Goal: Task Accomplishment & Management: Use online tool/utility

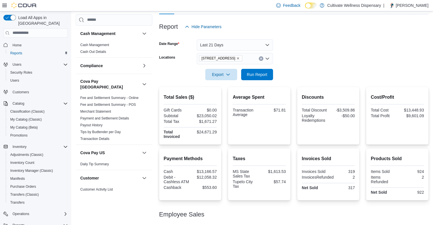
scroll to position [73, 0]
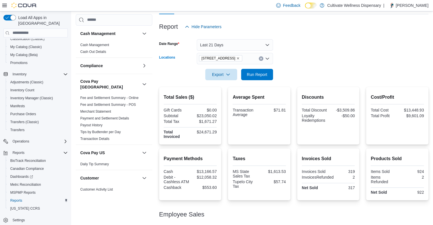
click at [240, 57] on icon "Remove 794 E. Main Street, Tupelo, MS, 38804 from selection in this group" at bounding box center [237, 58] width 3 height 3
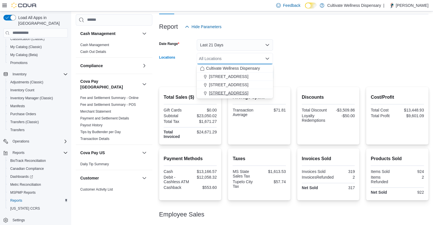
click at [245, 93] on span "[STREET_ADDRESS]" at bounding box center [228, 93] width 39 height 6
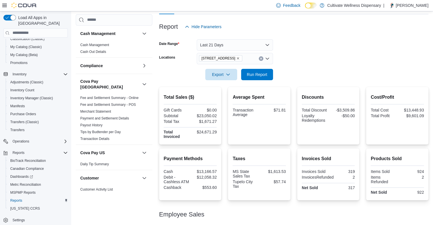
click at [280, 51] on form "Date Range Last 21 Days Locations 794 E. Main Street, Tupelo, MS, 38804 Export …" at bounding box center [293, 56] width 269 height 48
click at [251, 38] on div at bounding box center [293, 35] width 269 height 7
click at [250, 41] on button "Last 21 Days" at bounding box center [235, 44] width 76 height 11
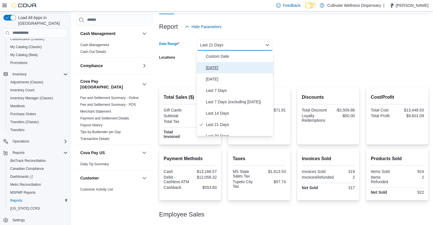
click at [204, 66] on button "[DATE]" at bounding box center [235, 67] width 76 height 11
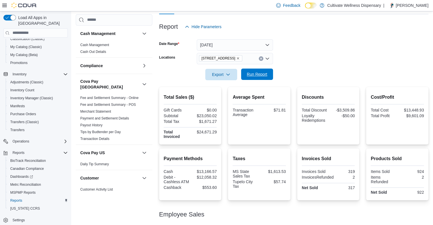
drag, startPoint x: 329, startPoint y: 62, endPoint x: 265, endPoint y: 70, distance: 64.9
click at [326, 62] on form "Date Range Today Locations 794 E. Main Street, Tupelo, MS, 38804 Export Run Rep…" at bounding box center [293, 56] width 269 height 48
click at [261, 73] on span "Run Report" at bounding box center [257, 75] width 21 height 6
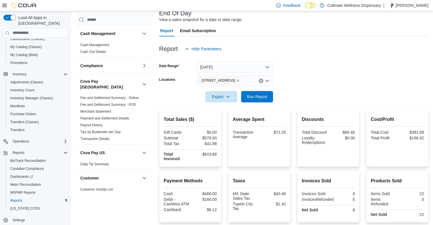
scroll to position [30, 0]
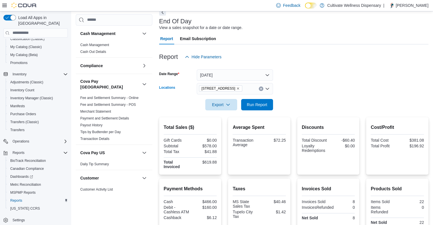
click at [240, 89] on icon "Remove 794 E. Main Street, Tupelo, MS, 38804 from selection in this group" at bounding box center [238, 88] width 2 height 2
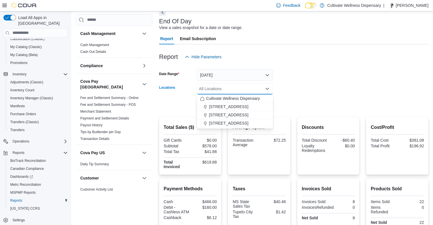
drag, startPoint x: 240, startPoint y: 115, endPoint x: 277, endPoint y: 111, distance: 36.4
click at [242, 115] on span "[STREET_ADDRESS]" at bounding box center [228, 115] width 39 height 6
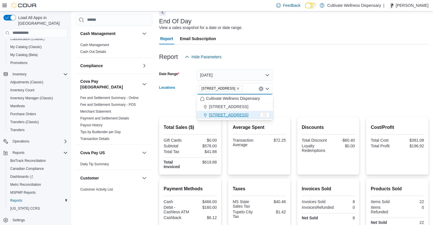
drag, startPoint x: 301, startPoint y: 109, endPoint x: 285, endPoint y: 108, distance: 16.3
click at [301, 109] on form "Date Range Today Locations 6690 U.S. Hwy 98 Hattiesburg, MS 39402 Combo box. Se…" at bounding box center [293, 87] width 269 height 48
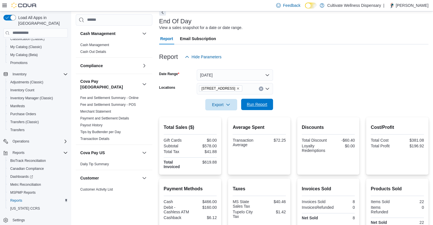
click at [254, 105] on span "Run Report" at bounding box center [257, 105] width 21 height 6
click at [240, 88] on icon "Remove 6690 U.S. Hwy 98 Hattiesburg, MS 39402 from selection in this group" at bounding box center [237, 88] width 3 height 3
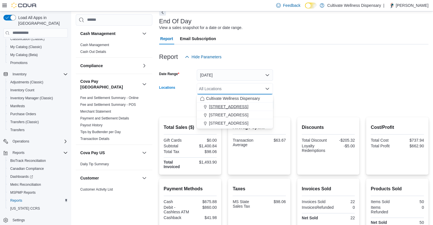
click at [245, 104] on span "[STREET_ADDRESS]" at bounding box center [228, 107] width 39 height 6
click at [298, 105] on form "Date Range Today Locations 12407 Hwy 49, Gulfport, MS 39503 Combo box. Selected…" at bounding box center [293, 87] width 269 height 48
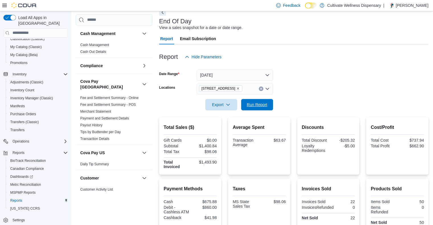
drag, startPoint x: 258, startPoint y: 108, endPoint x: 251, endPoint y: 94, distance: 15.9
click at [258, 108] on span "Run Report" at bounding box center [257, 104] width 25 height 11
click at [240, 87] on icon "Remove 12407 Hwy 49, Gulfport, MS 39503 from selection in this group" at bounding box center [237, 88] width 3 height 3
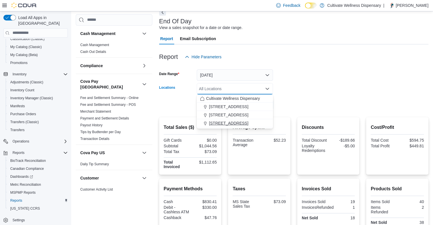
click at [246, 121] on span "[STREET_ADDRESS]" at bounding box center [228, 124] width 39 height 6
click at [297, 109] on form "Date Range Today Locations 794 E. Main Street, Tupelo, MS, 38804 Combo box. Sel…" at bounding box center [293, 87] width 269 height 48
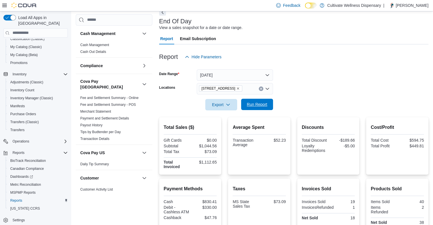
click at [270, 108] on button "Run Report" at bounding box center [257, 104] width 32 height 11
click at [313, 95] on div at bounding box center [293, 97] width 269 height 5
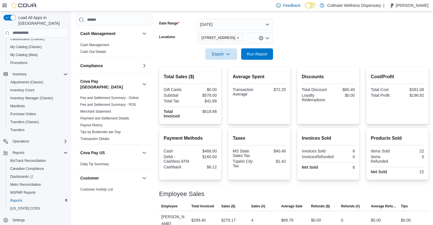
scroll to position [77, 0]
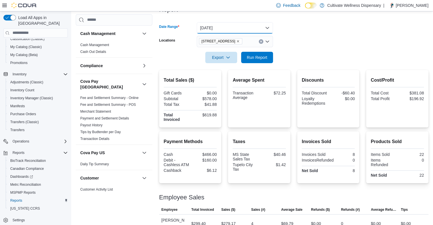
click at [265, 26] on button "[DATE]" at bounding box center [235, 27] width 76 height 11
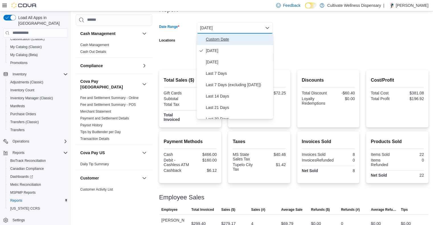
click at [219, 41] on span "Custom Date" at bounding box center [238, 39] width 65 height 7
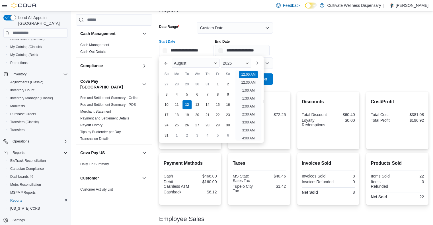
click at [185, 52] on input "**********" at bounding box center [186, 50] width 55 height 11
click at [175, 92] on div "4" at bounding box center [177, 94] width 10 height 10
type input "**********"
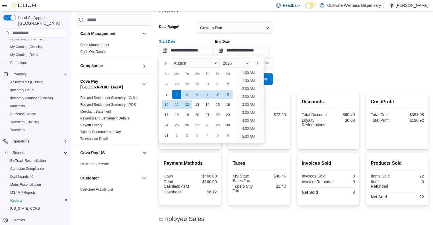
scroll to position [1, 0]
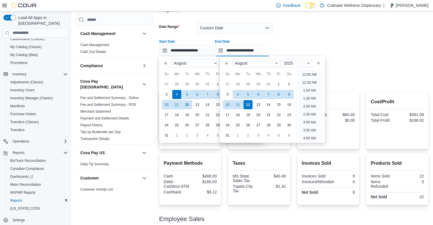
click at [244, 50] on input "**********" at bounding box center [242, 50] width 55 height 11
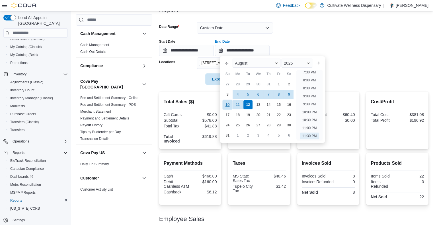
click at [230, 104] on div "10" at bounding box center [228, 105] width 10 height 10
type input "**********"
click at [330, 35] on div "**********" at bounding box center [293, 46] width 269 height 22
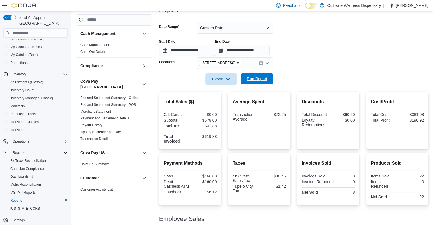
click at [252, 75] on span "Run Report" at bounding box center [257, 78] width 25 height 11
click at [240, 62] on icon "Remove 794 E. Main Street, Tupelo, MS, 38804 from selection in this group" at bounding box center [237, 62] width 3 height 3
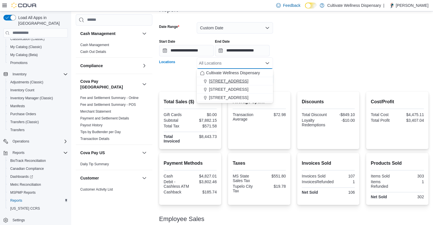
drag, startPoint x: 246, startPoint y: 89, endPoint x: 253, endPoint y: 84, distance: 9.1
click at [247, 87] on span "[STREET_ADDRESS]" at bounding box center [228, 90] width 39 height 6
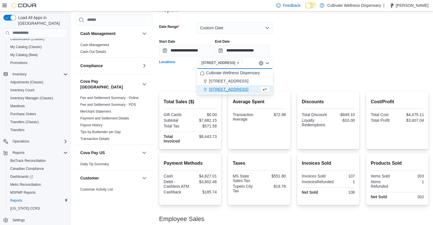
drag, startPoint x: 301, startPoint y: 80, endPoint x: 280, endPoint y: 80, distance: 20.8
click at [300, 80] on form "**********" at bounding box center [293, 50] width 269 height 70
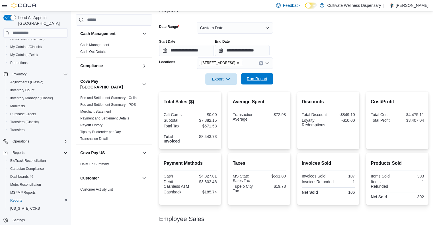
click at [257, 79] on span "Run Report" at bounding box center [257, 79] width 21 height 6
click at [240, 62] on icon "Remove 6690 U.S. Hwy 98 Hattiesburg, MS 39402 from selection in this group" at bounding box center [237, 62] width 3 height 3
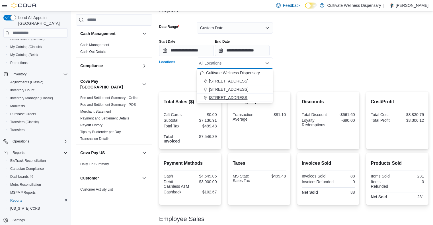
click at [247, 95] on span "[STREET_ADDRESS]" at bounding box center [228, 98] width 39 height 6
drag, startPoint x: 321, startPoint y: 78, endPoint x: 294, endPoint y: 77, distance: 27.4
click at [320, 78] on form "**********" at bounding box center [293, 50] width 269 height 70
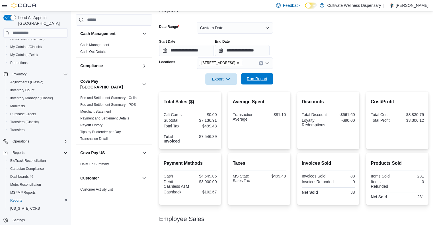
click at [269, 77] on span "Run Report" at bounding box center [257, 78] width 25 height 11
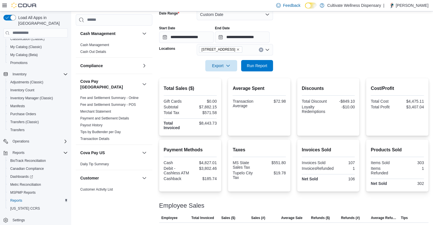
scroll to position [82, 0]
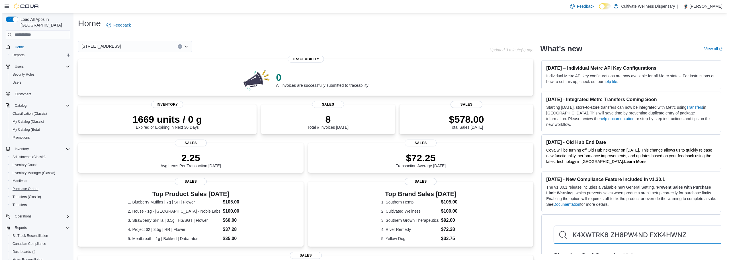
scroll to position [42, 0]
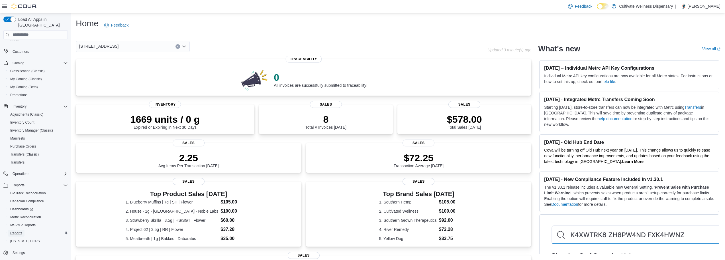
click at [19, 230] on span "Reports" at bounding box center [16, 232] width 12 height 5
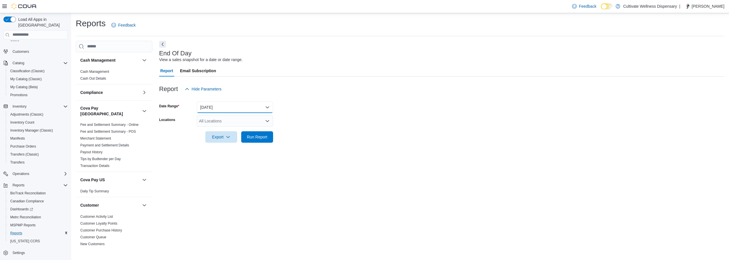
click at [225, 106] on button "[DATE]" at bounding box center [235, 106] width 76 height 11
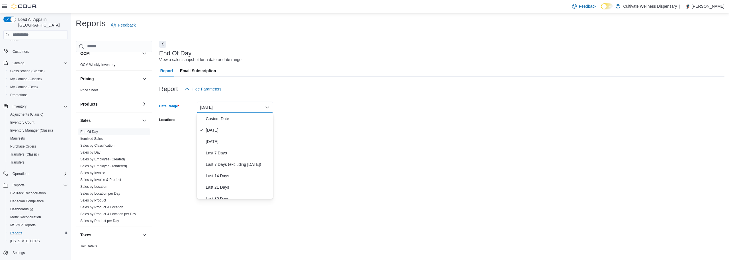
scroll to position [409, 0]
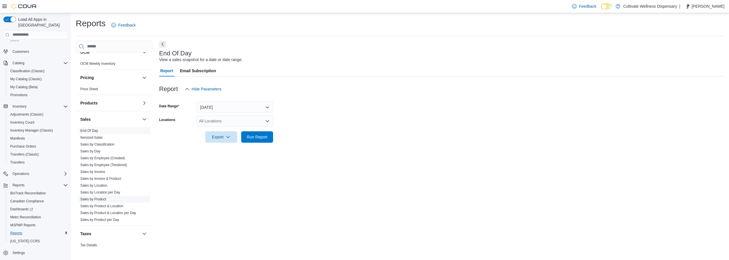
click at [93, 197] on span "Sales by Product" at bounding box center [93, 199] width 26 height 5
click at [96, 197] on link "Sales by Product" at bounding box center [93, 199] width 26 height 4
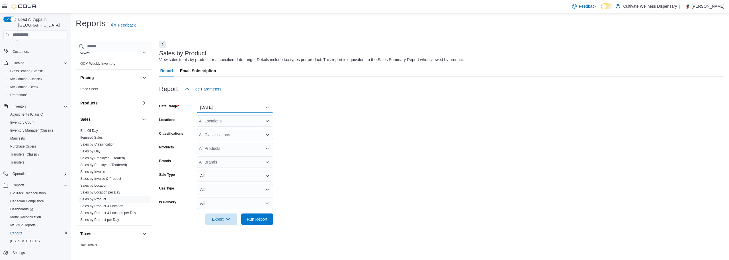
click at [228, 107] on button "[DATE]" at bounding box center [235, 106] width 76 height 11
click at [220, 115] on span "Custom Date" at bounding box center [238, 118] width 65 height 7
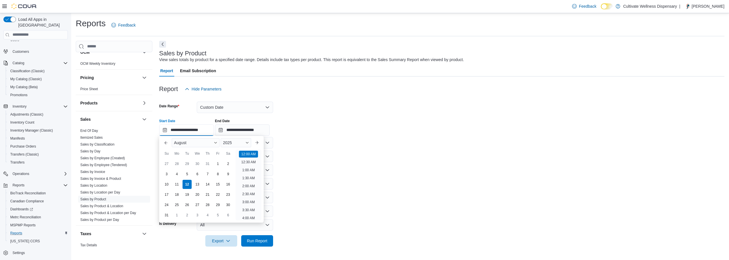
click at [186, 127] on input "**********" at bounding box center [186, 129] width 55 height 11
click at [164, 139] on button "Previous Month" at bounding box center [166, 142] width 9 height 9
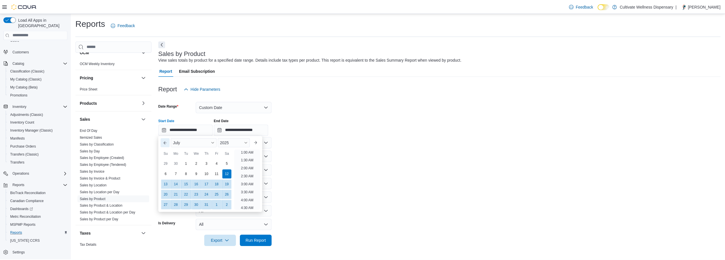
scroll to position [1, 0]
drag, startPoint x: 176, startPoint y: 193, endPoint x: 206, endPoint y: 183, distance: 31.5
click at [177, 193] on div "21" at bounding box center [176, 194] width 9 height 9
type input "**********"
click at [313, 153] on form "**********" at bounding box center [441, 171] width 565 height 152
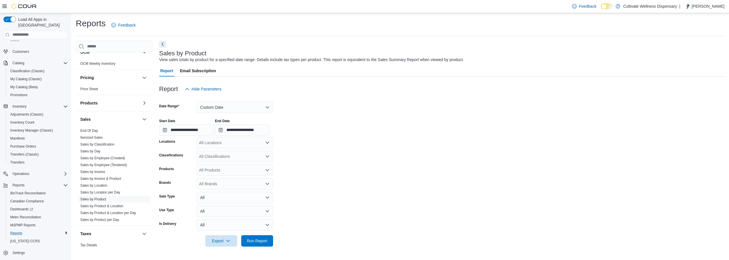
click at [212, 143] on div "All Locations" at bounding box center [235, 142] width 76 height 11
click at [230, 177] on span "[STREET_ADDRESS]" at bounding box center [228, 177] width 39 height 6
click at [310, 176] on form "**********" at bounding box center [441, 171] width 565 height 152
click at [213, 184] on div "All Brands" at bounding box center [235, 183] width 76 height 11
type input "****"
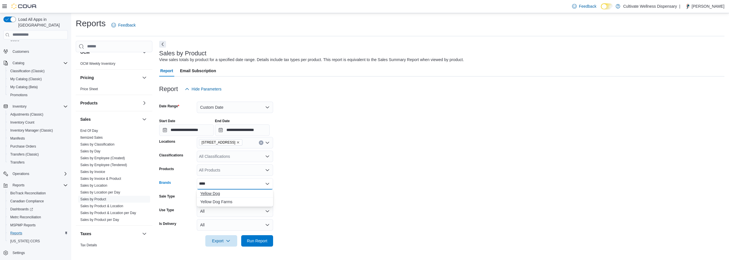
click at [214, 191] on span "Yellow Dog" at bounding box center [235, 193] width 70 height 6
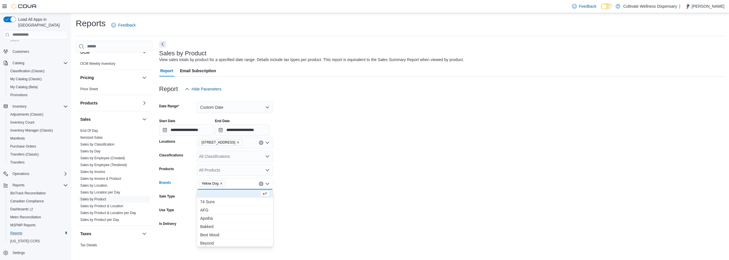
click at [293, 194] on form "**********" at bounding box center [441, 171] width 565 height 152
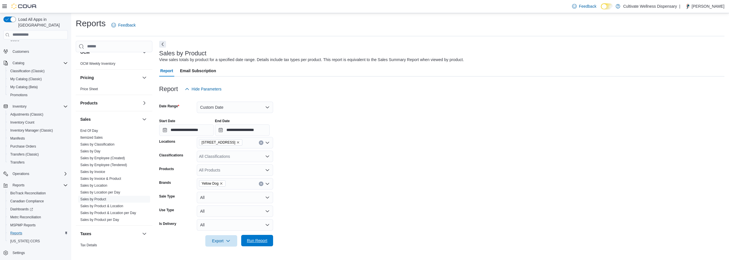
click at [260, 237] on span "Run Report" at bounding box center [257, 239] width 25 height 11
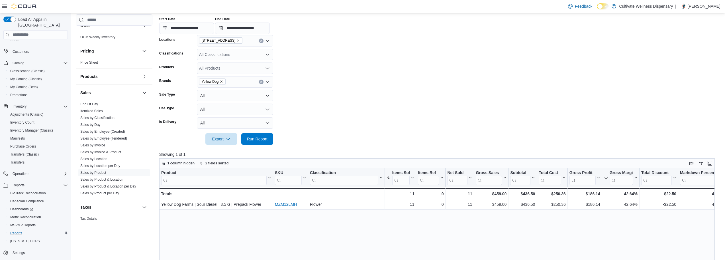
scroll to position [105, 0]
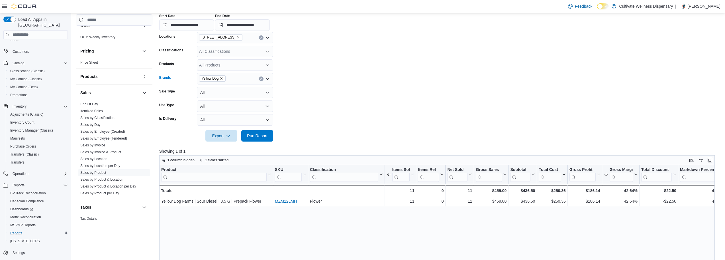
click at [233, 78] on div "Yellow Dog" at bounding box center [235, 78] width 76 height 11
type input "*****"
click at [221, 86] on span "Yellow Dog Farms" at bounding box center [235, 88] width 70 height 6
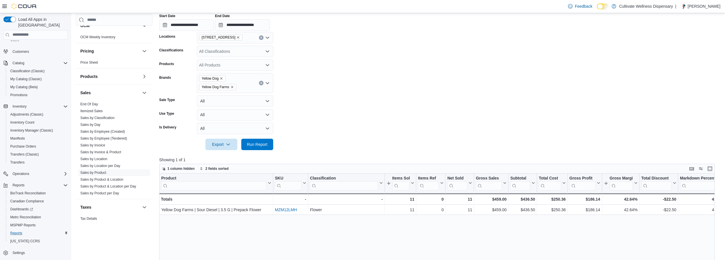
click at [300, 121] on form "**********" at bounding box center [439, 70] width 561 height 160
click at [259, 142] on span "Run Report" at bounding box center [257, 144] width 21 height 6
